Goal: Task Accomplishment & Management: Use online tool/utility

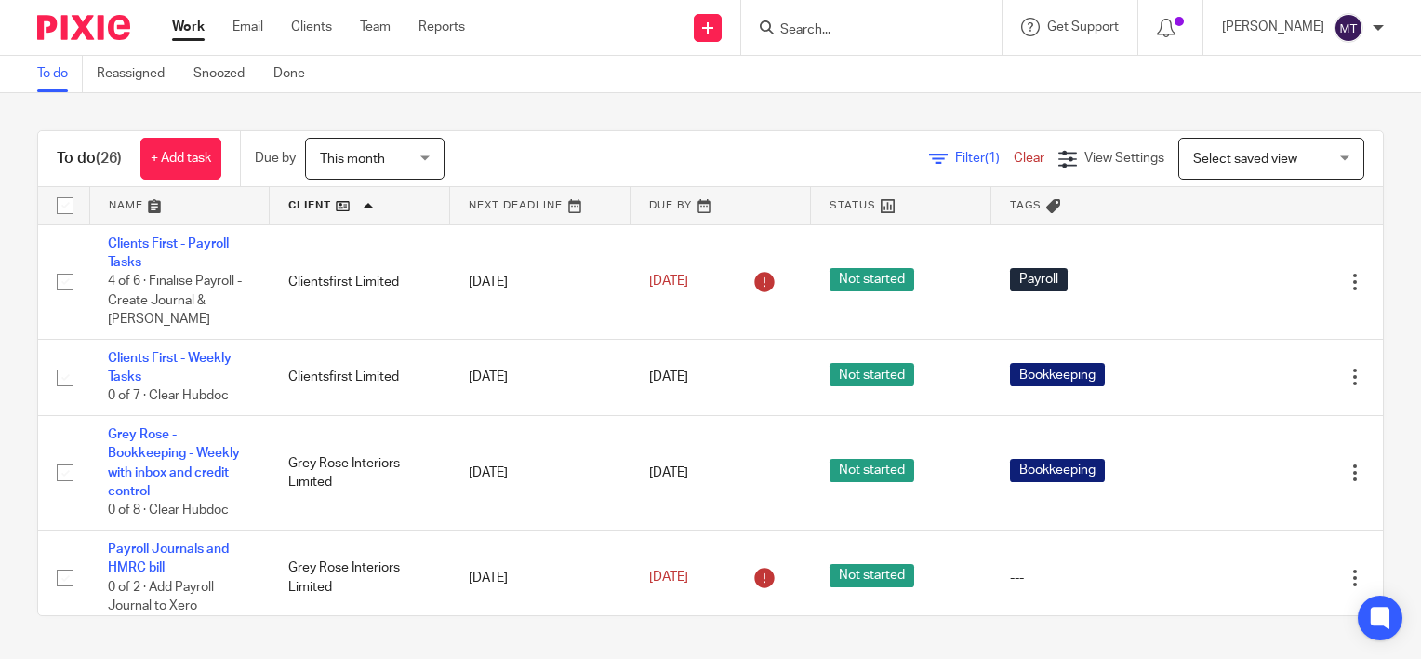
click at [848, 32] on input "Search" at bounding box center [862, 30] width 167 height 17
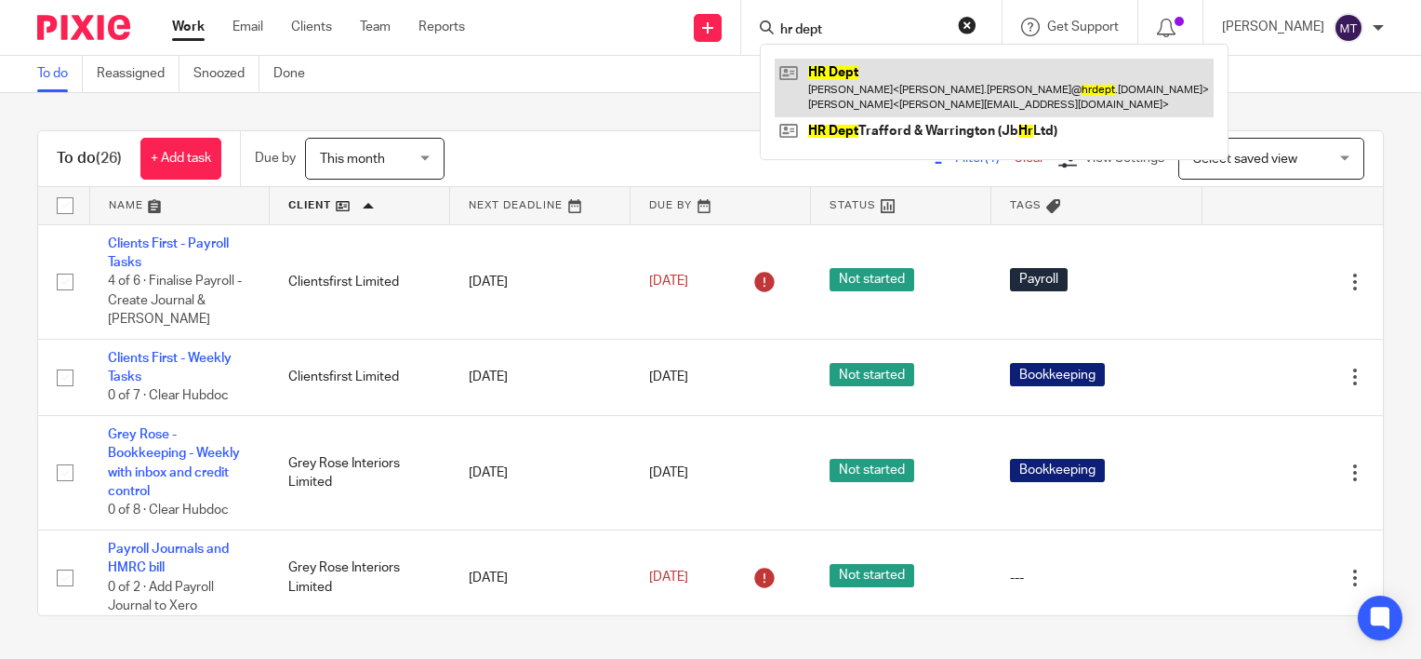
type input "hr dept"
click at [869, 95] on link at bounding box center [994, 88] width 439 height 58
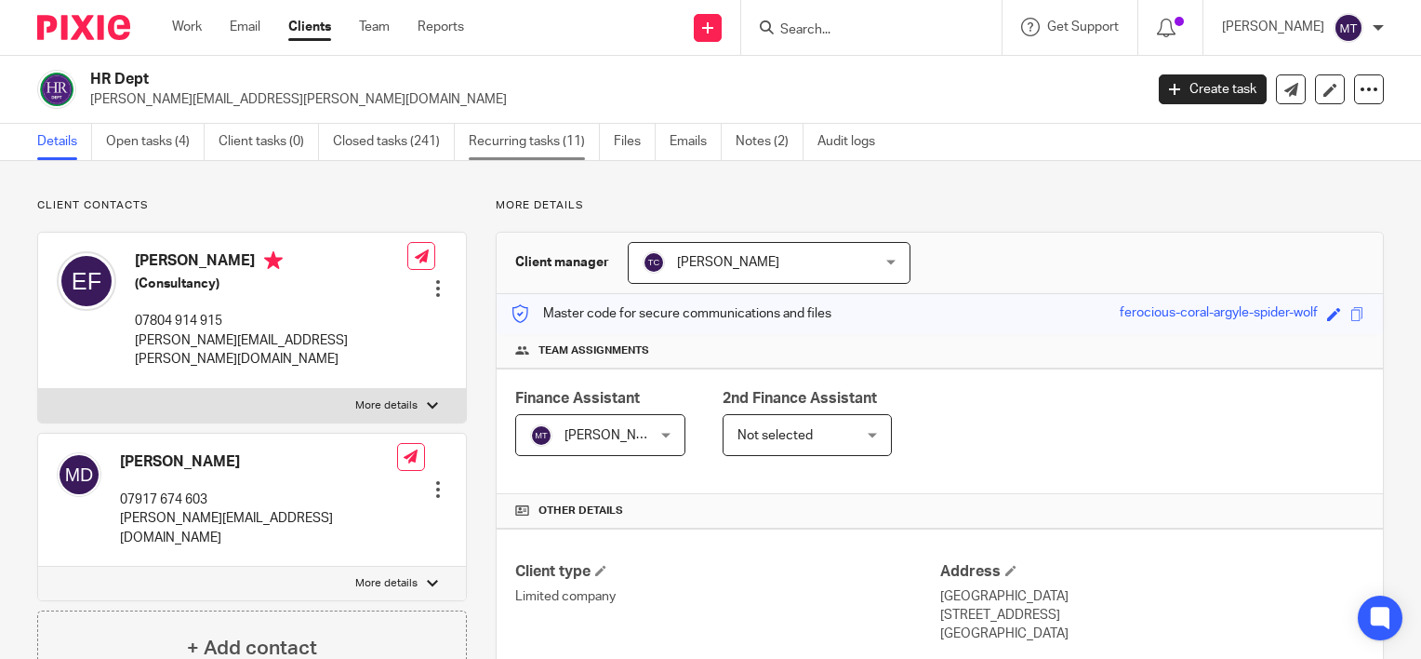
click at [512, 143] on link "Recurring tasks (11)" at bounding box center [534, 142] width 131 height 36
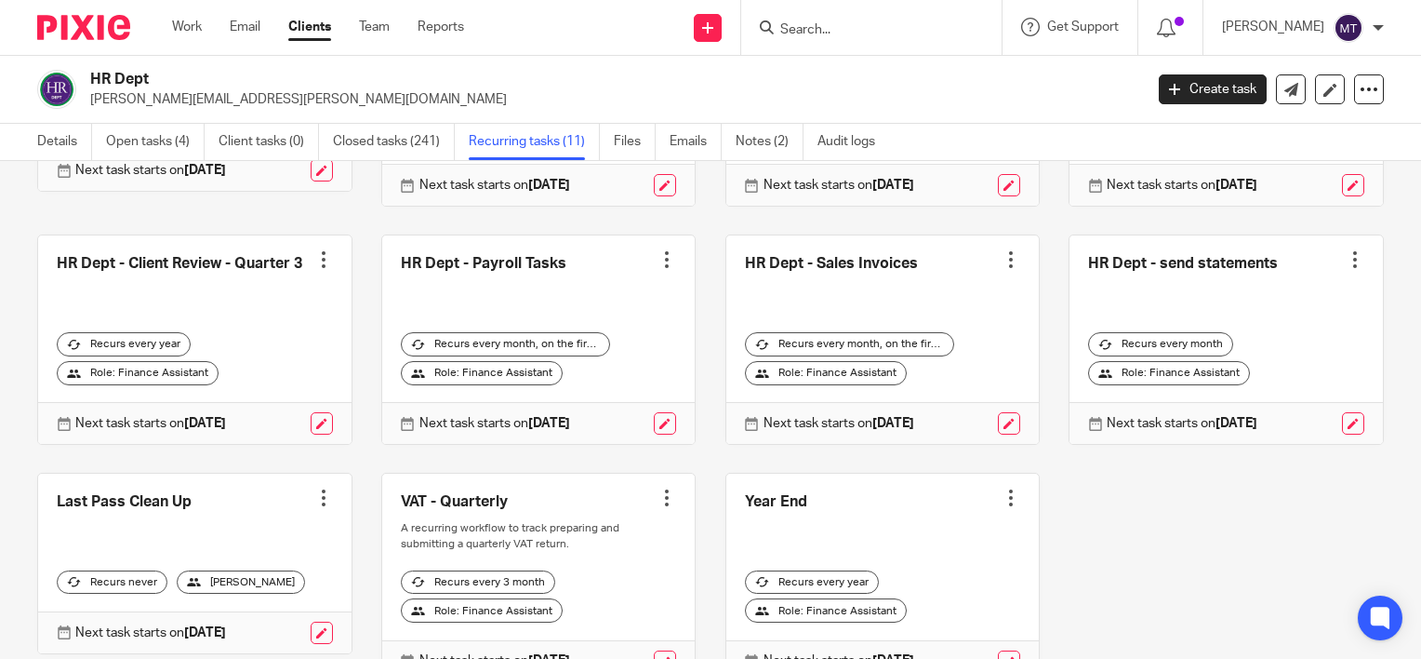
scroll to position [279, 0]
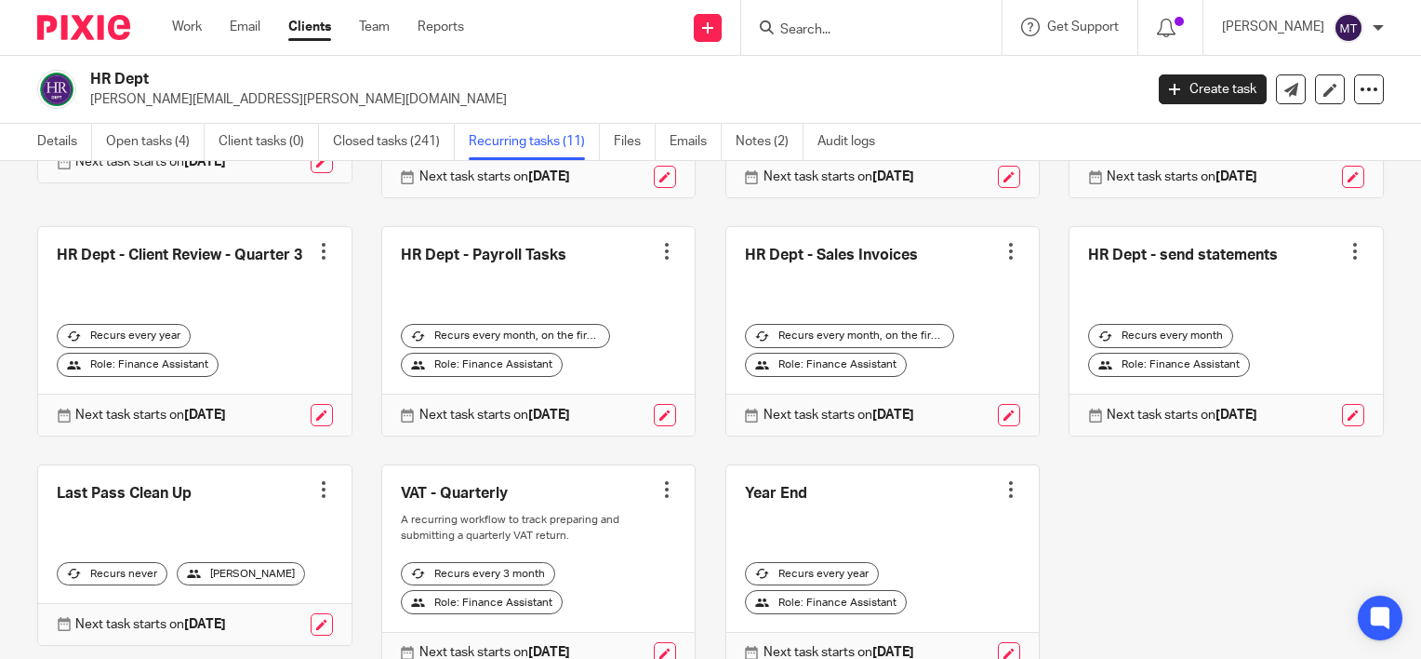
click at [975, 98] on p "[PERSON_NAME][EMAIL_ADDRESS][PERSON_NAME][DOMAIN_NAME]" at bounding box center [610, 99] width 1041 height 19
click at [392, 141] on link "Closed tasks (241)" at bounding box center [394, 142] width 122 height 36
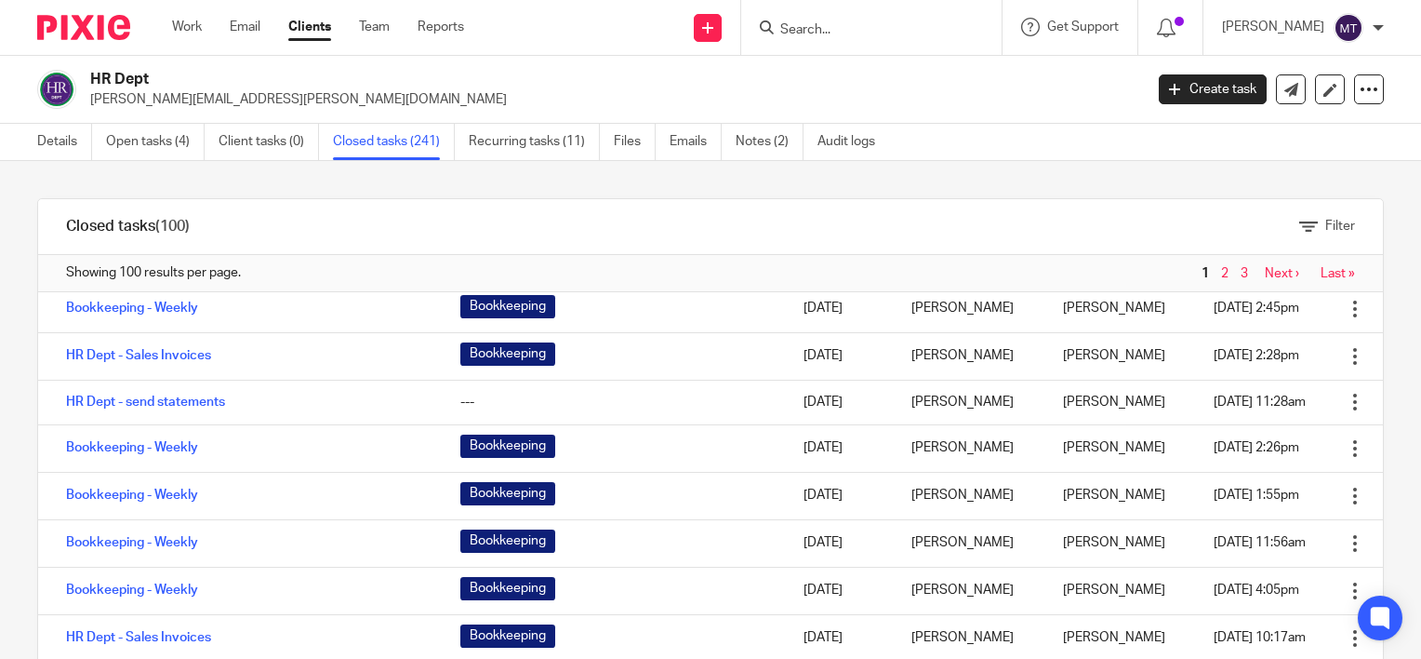
scroll to position [186, 0]
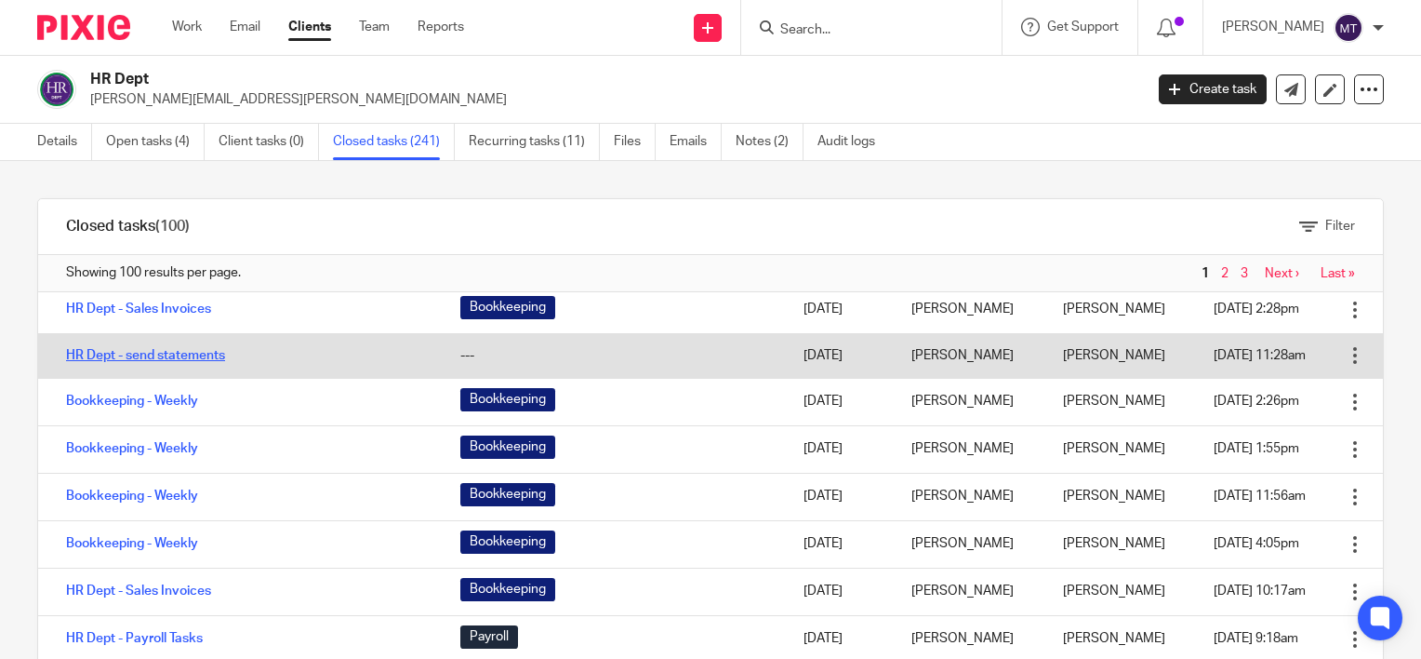
click at [180, 352] on link "HR Dept - send statements" at bounding box center [145, 355] width 159 height 13
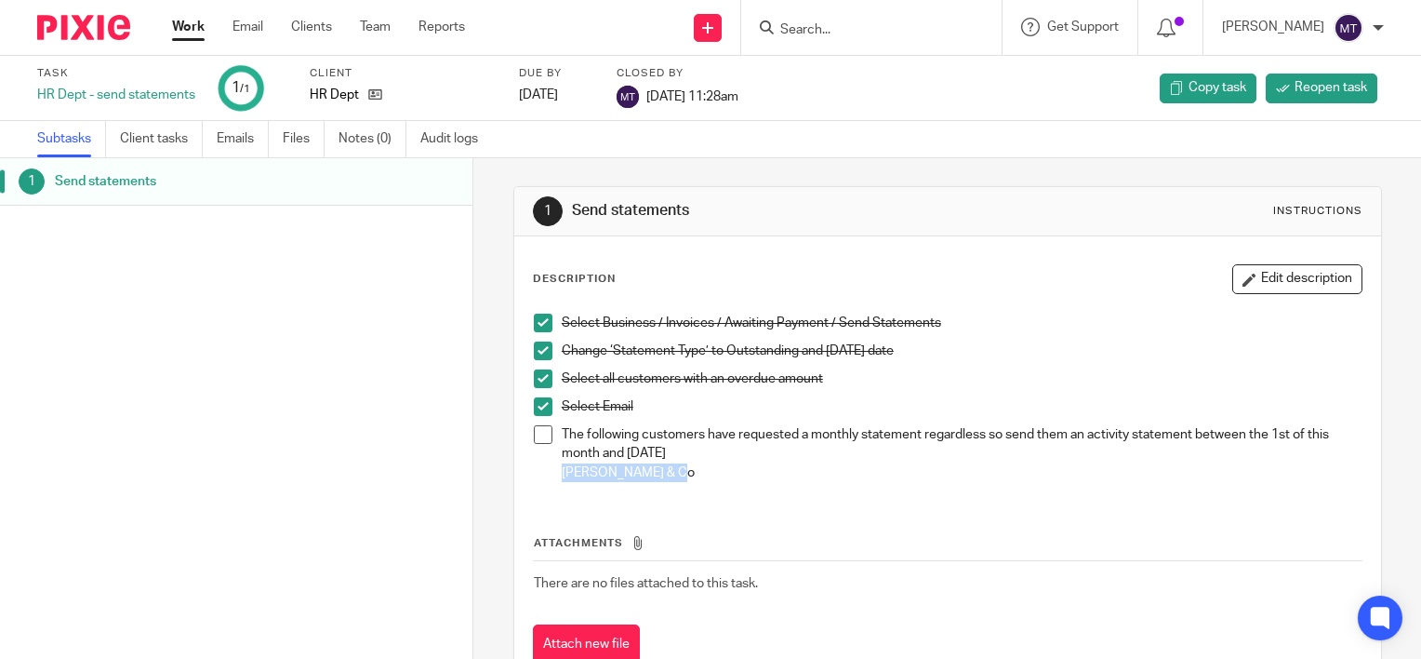
drag, startPoint x: 662, startPoint y: 469, endPoint x: 554, endPoint y: 483, distance: 108.8
click at [554, 483] on div "Select Business / Invoices / Awaiting Payment / Send Statements Change ‘Stateme…" at bounding box center [948, 400] width 847 height 192
click at [841, 26] on input "Search" at bounding box center [862, 30] width 167 height 17
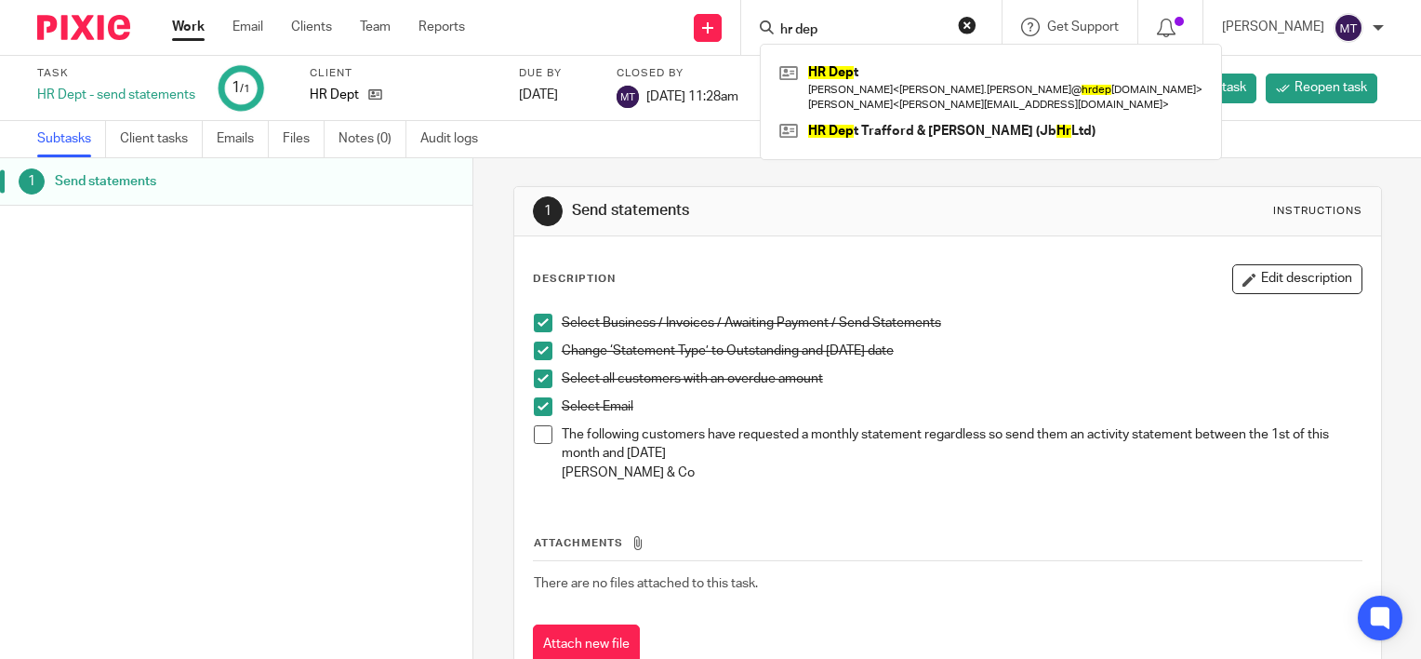
type input "hr dep"
click button "submit" at bounding box center [0, 0] width 0 height 0
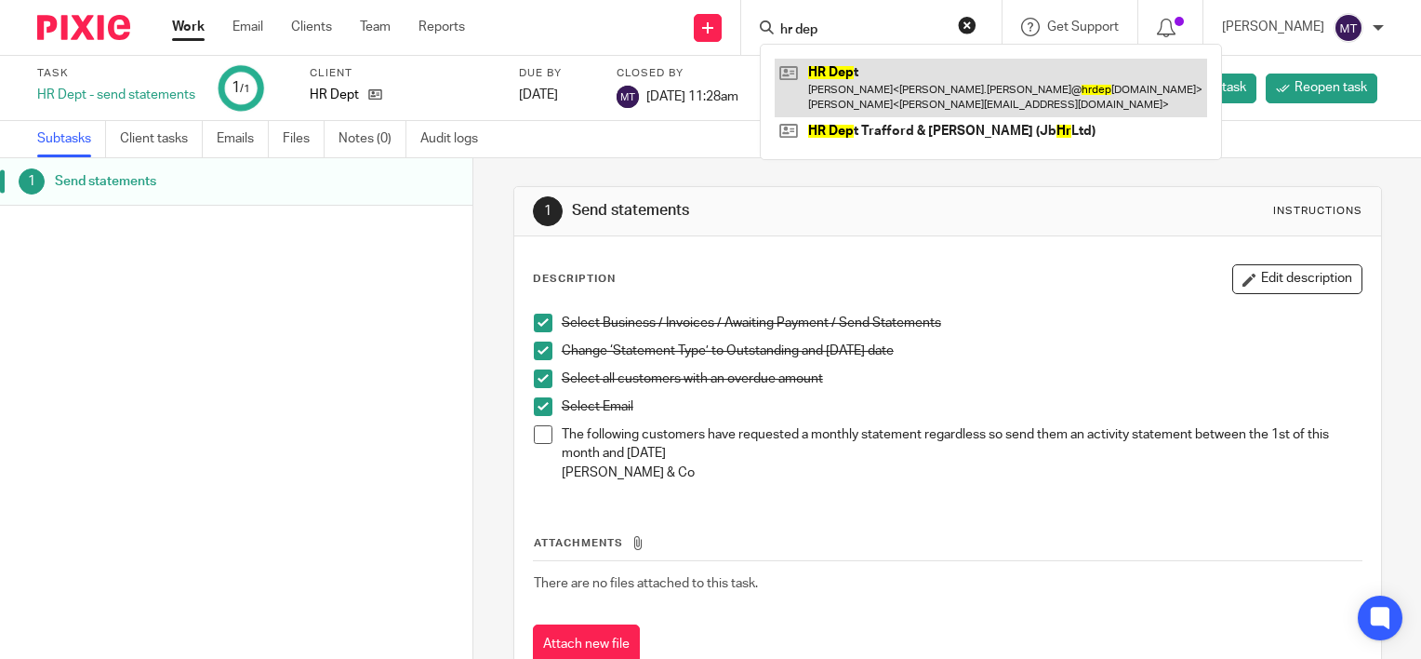
click at [869, 88] on link at bounding box center [991, 88] width 433 height 58
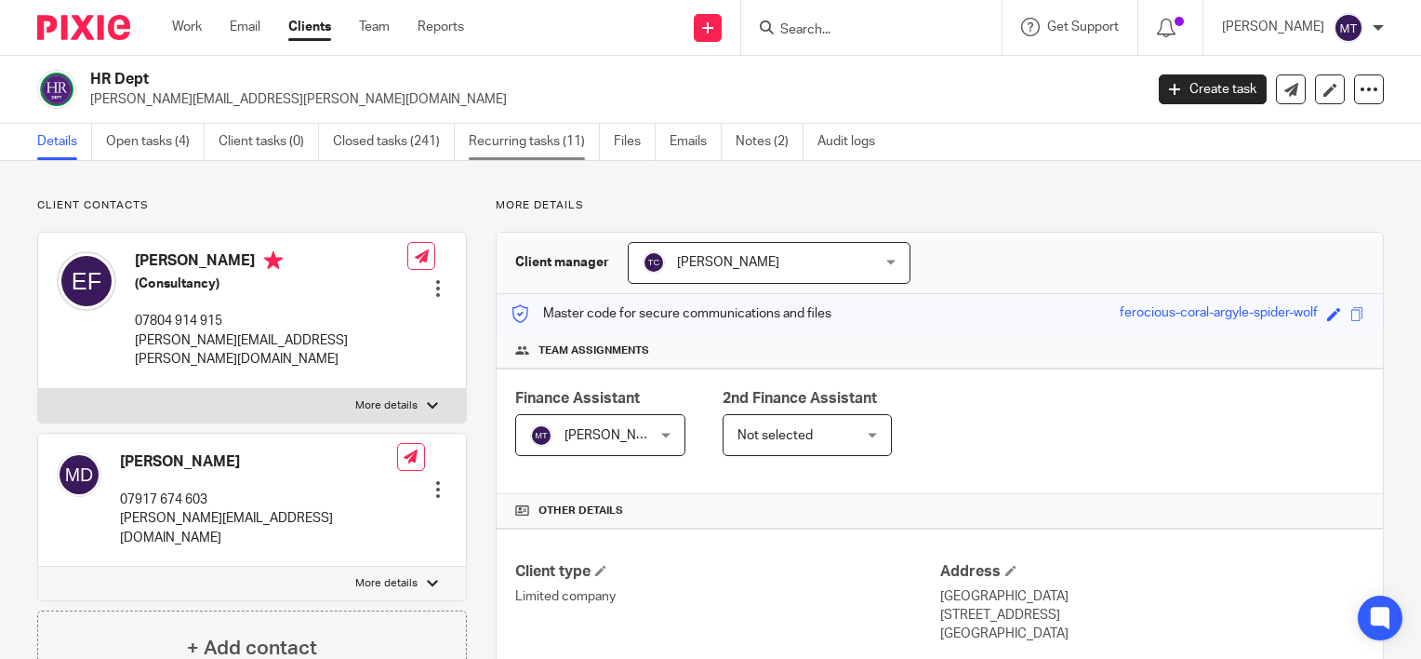
click at [508, 136] on link "Recurring tasks (11)" at bounding box center [534, 142] width 131 height 36
